Goal: Information Seeking & Learning: Learn about a topic

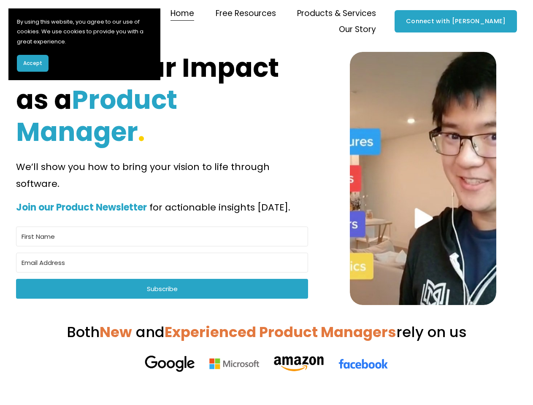
click at [32, 63] on span "Accept" at bounding box center [32, 64] width 19 height 8
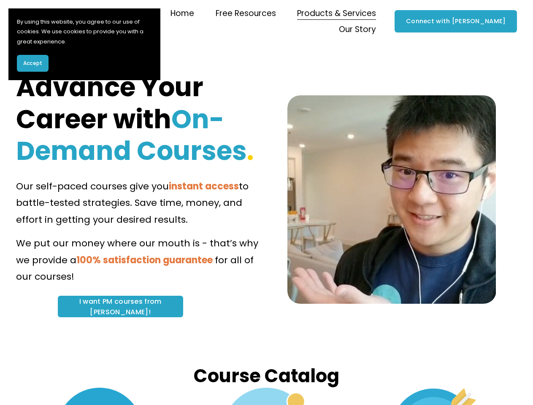
click at [251, 203] on span "to battle-tested strategies. Save time, money, and effort in getting your desir…" at bounding box center [133, 203] width 235 height 46
click at [32, 63] on span "Accept" at bounding box center [32, 64] width 19 height 8
